Goal: Task Accomplishment & Management: Complete application form

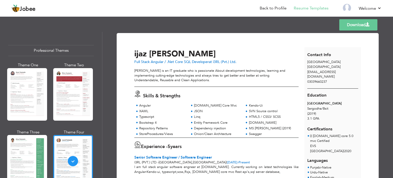
scroll to position [102, 0]
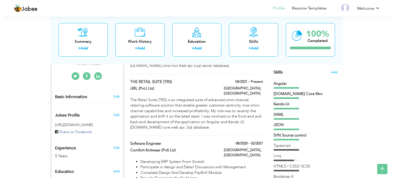
scroll to position [102, 0]
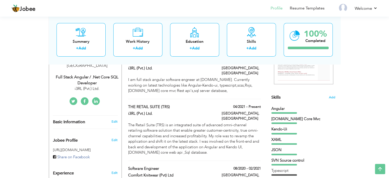
click at [285, 96] on div "Skills Add" at bounding box center [303, 47] width 64 height 106
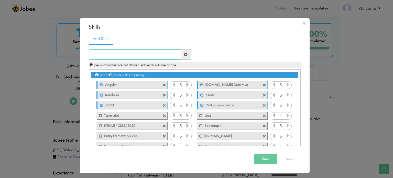
click at [137, 54] on input "text" at bounding box center [135, 54] width 92 height 10
paste input "SQL Profiler"
type input "SQL Profiler"
click at [186, 53] on span at bounding box center [186, 55] width 4 height 4
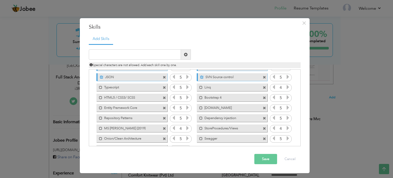
scroll to position [42, 0]
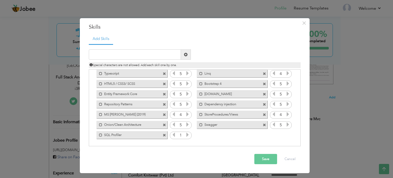
click at [186, 135] on icon at bounding box center [187, 134] width 5 height 5
click at [267, 158] on button "Save" at bounding box center [265, 159] width 23 height 10
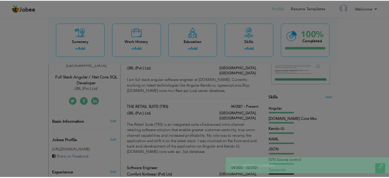
scroll to position [0, 0]
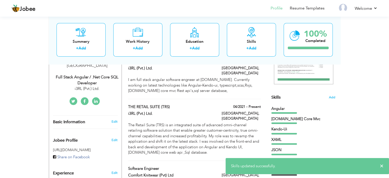
click at [0, 94] on div "View Resume Export PDF Profile Summary Public Link Experience Education Awards …" at bounding box center [194, 169] width 389 height 513
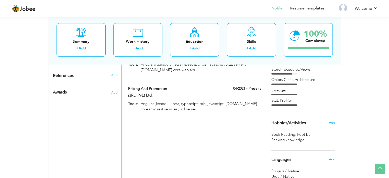
scroll to position [299, 0]
